Goal: Information Seeking & Learning: Learn about a topic

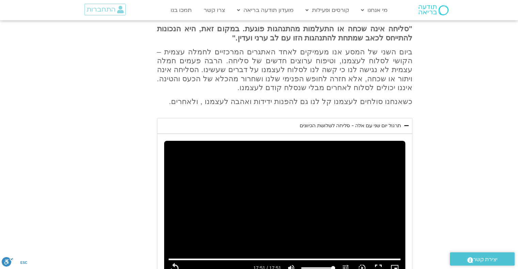
scroll to position [302, 0]
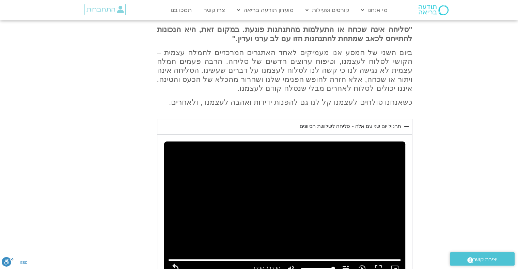
drag, startPoint x: 296, startPoint y: 99, endPoint x: 402, endPoint y: 101, distance: 105.6
click at [402, 119] on summary "תרגול יום שני עם אלה - סליחה לשלושת הכיוונים" at bounding box center [285, 127] width 256 height 16
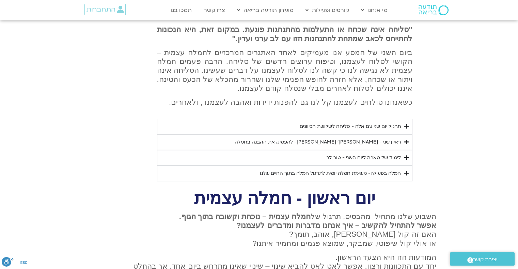
copy div "תרגול יום שני עם אלה - סליחה לשלושת הכיוונים"
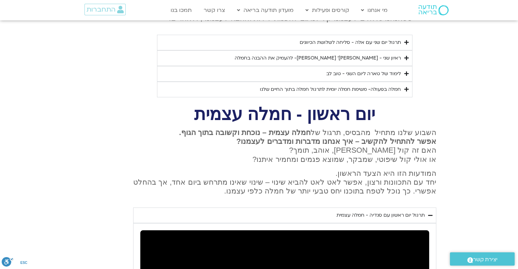
scroll to position [370, 0]
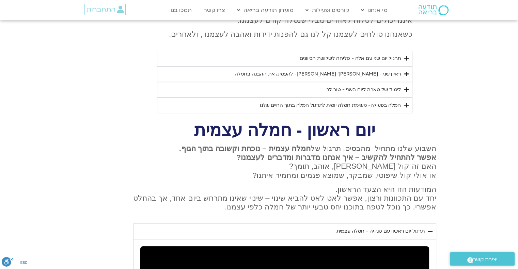
click at [407, 103] on icon "Accordion. Open links with Enter or Space, close with Escape, and navigate with…" at bounding box center [406, 105] width 4 height 5
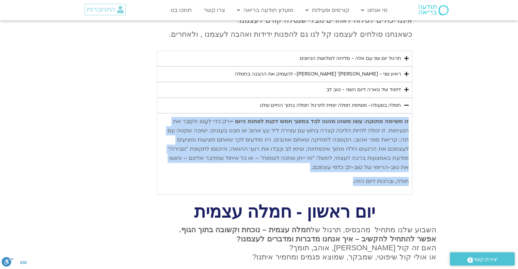
drag, startPoint x: 410, startPoint y: 94, endPoint x: 353, endPoint y: 153, distance: 82.4
click at [353, 153] on div "זו משימה מתוקה: עשו משהו מהנה לבד במשך חמש דקות לפחות היום – רק כדי לְעַנּוֹג ו…" at bounding box center [285, 154] width 256 height 82
copy div "זו משימה מתוקה: עשו משהו מהנה לבד במשך חמש דקות לפחות היום – רק כדי לְעַנּוֹג ו…"
drag, startPoint x: 254, startPoint y: 74, endPoint x: 400, endPoint y: 76, distance: 146.2
click at [400, 98] on summary "חמלה בפעולה- משימת חמלה יומית לתרגול חמלה בתוך החיים שלנו" at bounding box center [285, 106] width 256 height 16
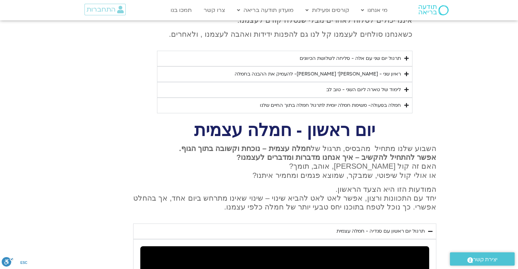
copy div "חמלה בפעולה- משימת חמלה יומית לתרגול חמלה בתוך החיים שלנו"
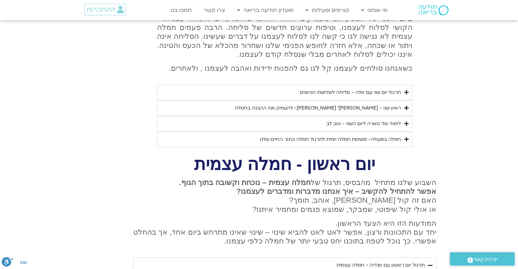
click at [409, 116] on summary "לימוד של טארה ליום השני - טוב לב" at bounding box center [285, 124] width 256 height 16
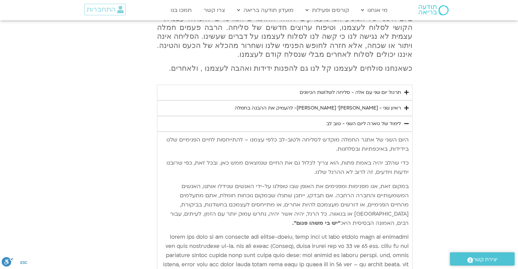
click at [406, 121] on icon "Accordion. Open links with Enter or Space, close with Escape, and navigate with…" at bounding box center [406, 123] width 4 height 5
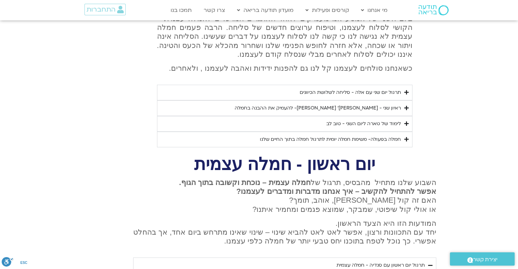
click at [405, 106] on icon "Accordion. Open links with Enter or Space, close with Escape, and navigate with…" at bounding box center [406, 108] width 4 height 5
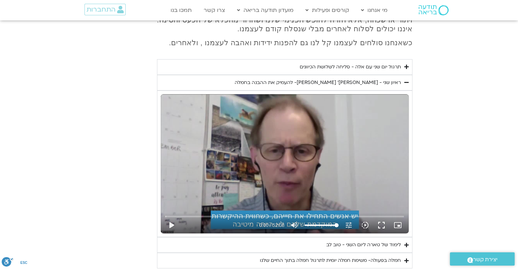
scroll to position [370, 0]
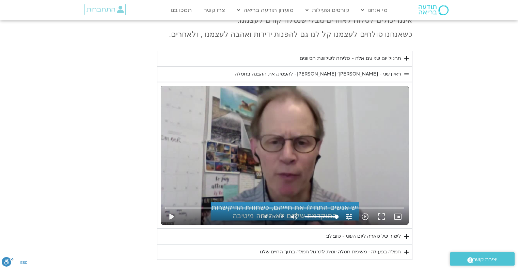
type input "1071.88"
